Goal: Information Seeking & Learning: Learn about a topic

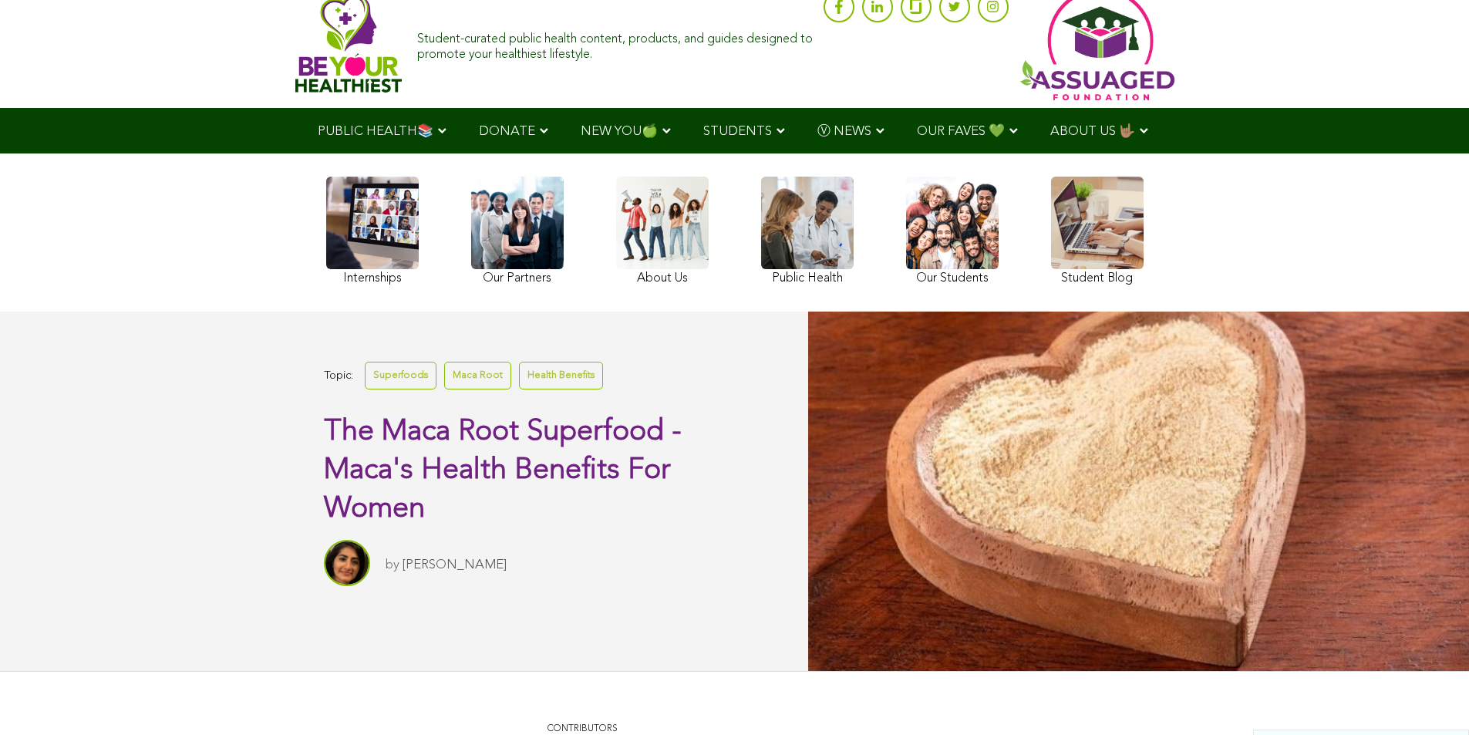
click at [906, 279] on link at bounding box center [952, 233] width 93 height 113
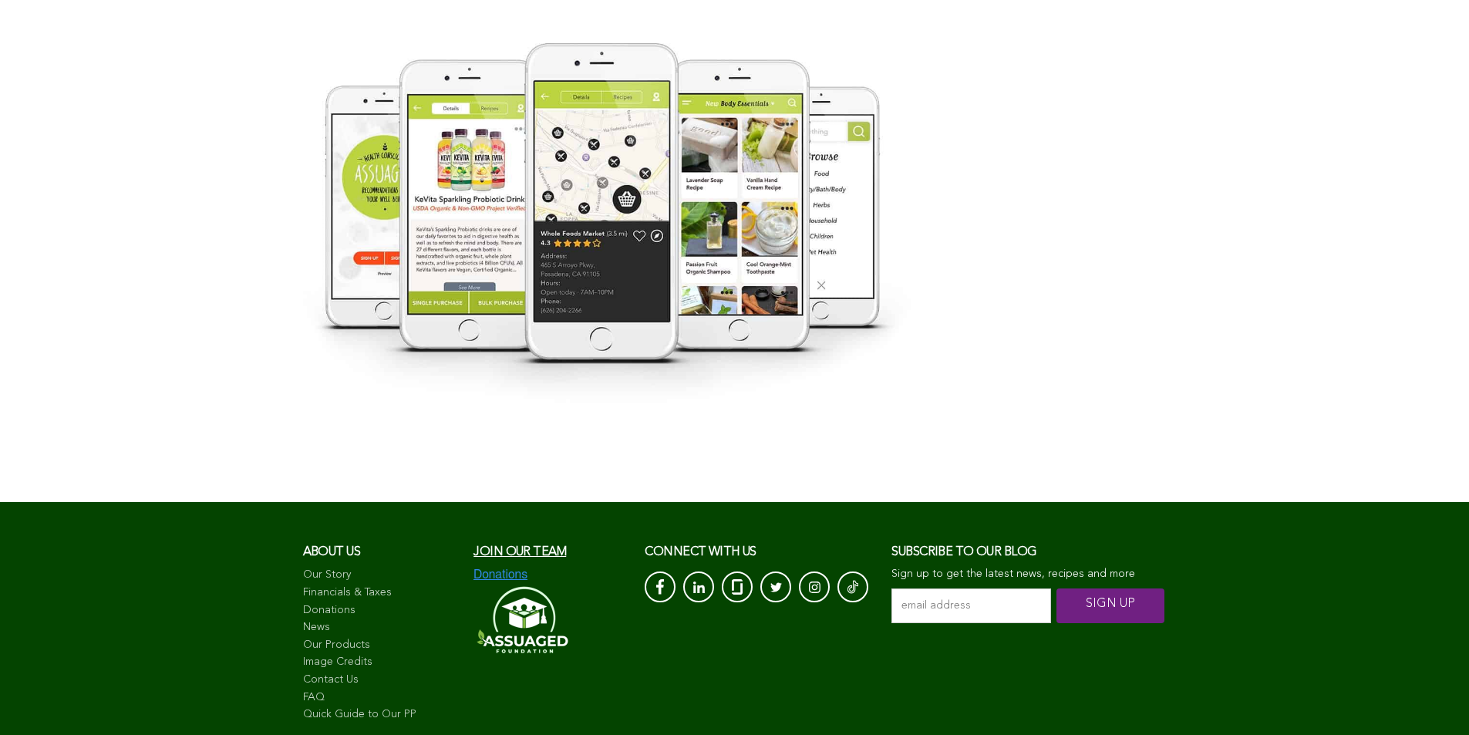
scroll to position [2904, 0]
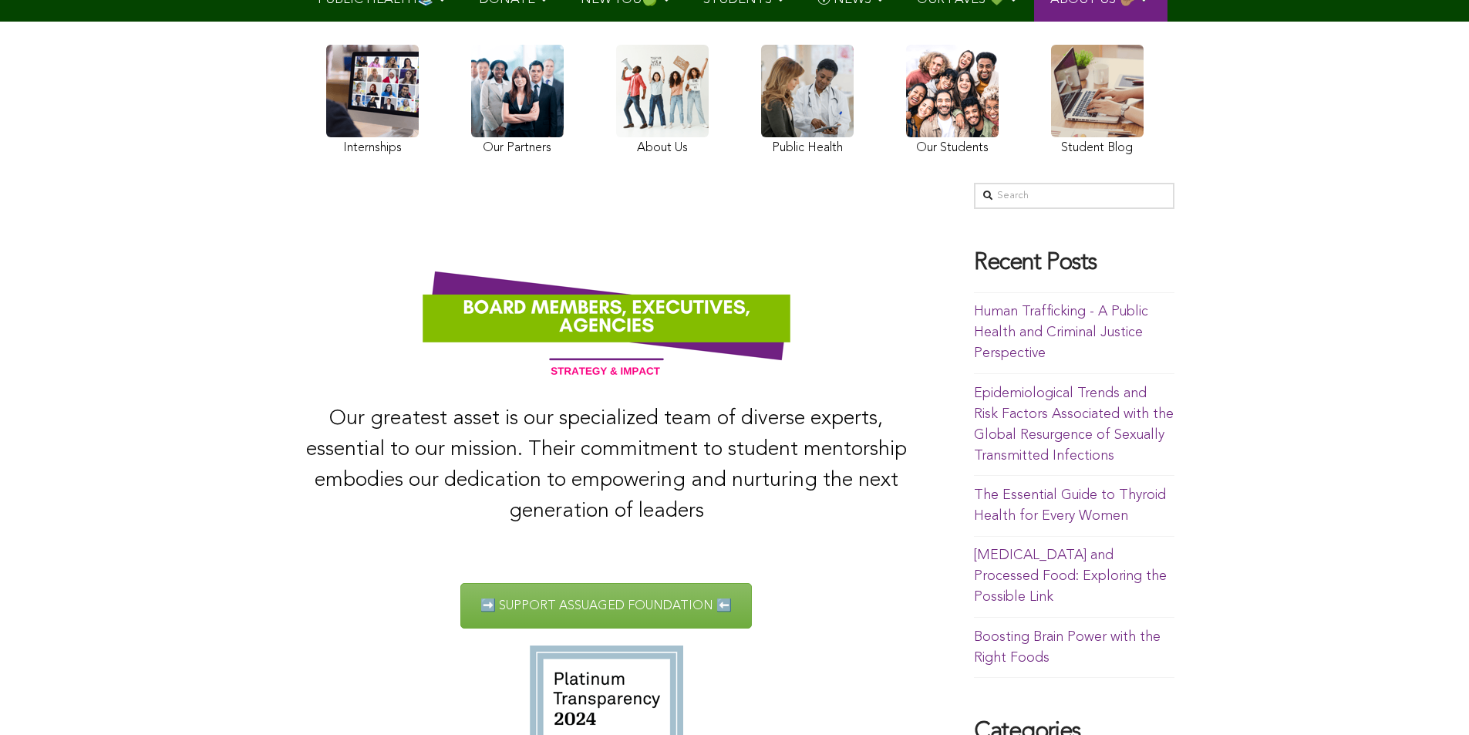
scroll to position [130, 0]
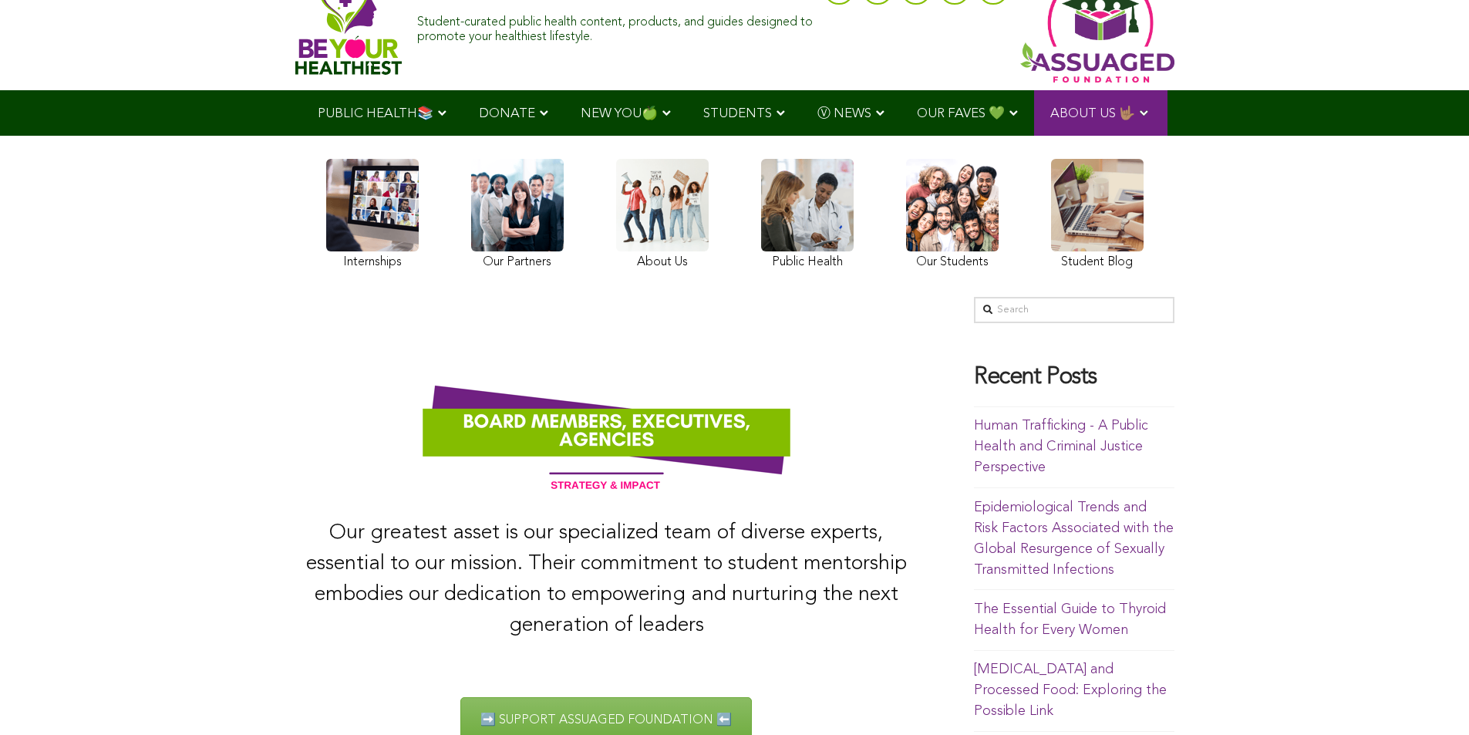
click at [326, 274] on link at bounding box center [372, 216] width 93 height 115
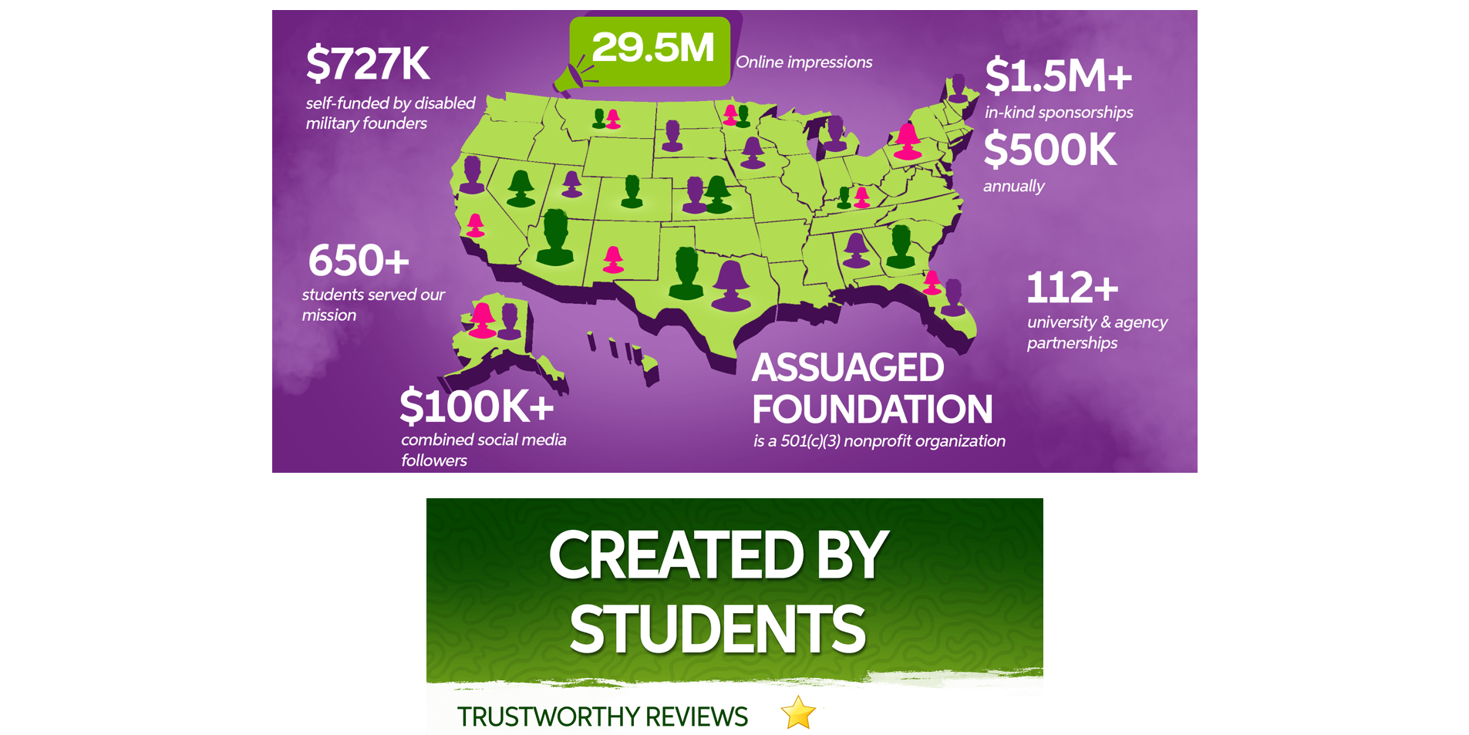
scroll to position [1741, 0]
